Goal: Information Seeking & Learning: Learn about a topic

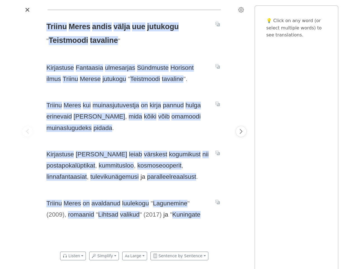
click at [179, 134] on div "[PERSON_NAME] andis välja uue jutukogu " Teistmoodi tavaline " Kirjastuse Fanta…" at bounding box center [134, 131] width 187 height 234
click at [241, 10] on icon "Settings" at bounding box center [242, 10] width 6 height 6
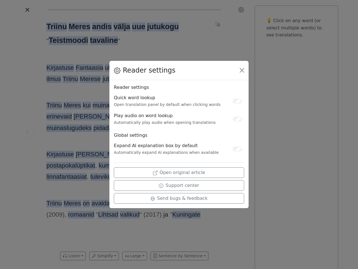
click at [27, 131] on div "Reader settings Reader settings Quick word lookup Open translation panel by def…" at bounding box center [179, 134] width 358 height 269
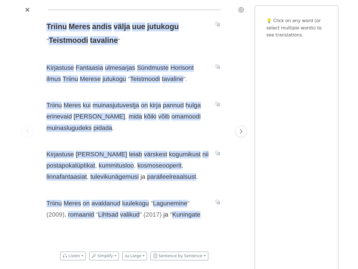
click at [57, 27] on span "Triinu" at bounding box center [56, 26] width 20 height 9
click at [79, 27] on span "Meres" at bounding box center [80, 26] width 22 height 9
click at [101, 27] on span "andis" at bounding box center [102, 26] width 20 height 9
click at [120, 27] on span "välja" at bounding box center [122, 26] width 17 height 9
